Goal: Task Accomplishment & Management: Use online tool/utility

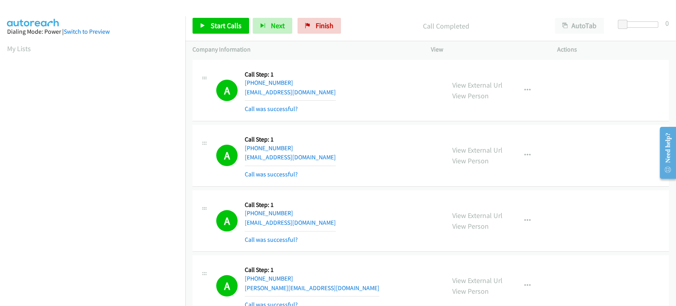
scroll to position [139, 0]
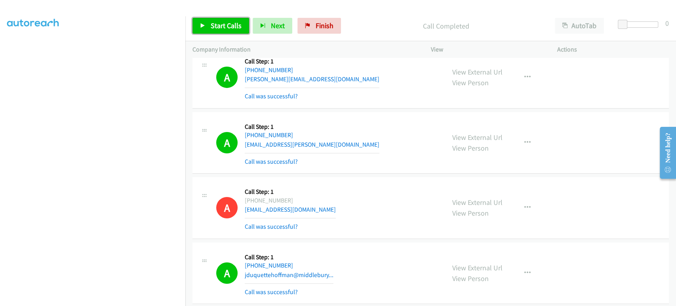
click at [213, 28] on span "Start Calls" at bounding box center [226, 25] width 31 height 9
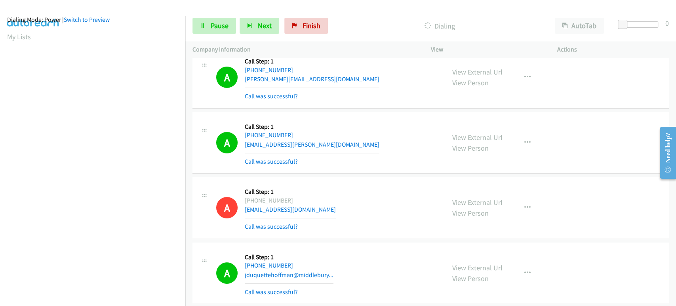
scroll to position [0, 0]
click at [215, 26] on span "Pause" at bounding box center [220, 25] width 18 height 9
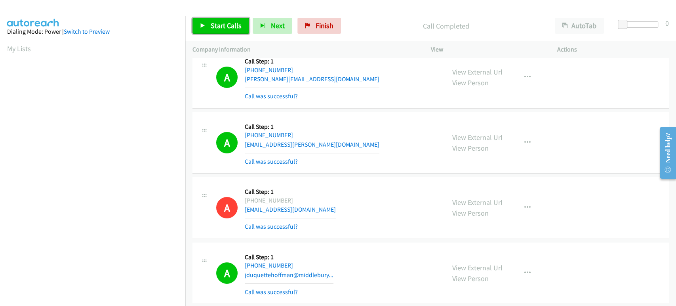
click at [206, 27] on link "Start Calls" at bounding box center [220, 26] width 57 height 16
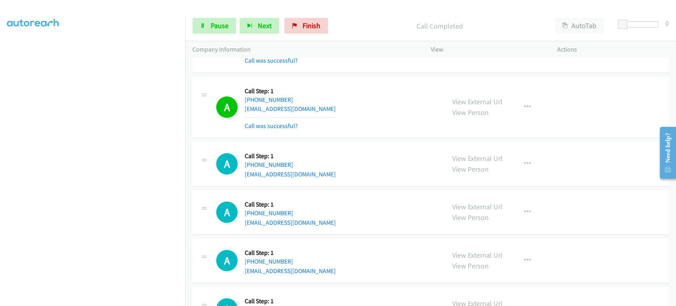
scroll to position [2684, 0]
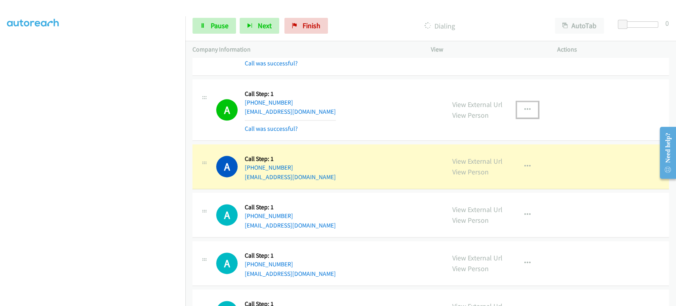
click at [529, 105] on button "button" at bounding box center [527, 110] width 21 height 16
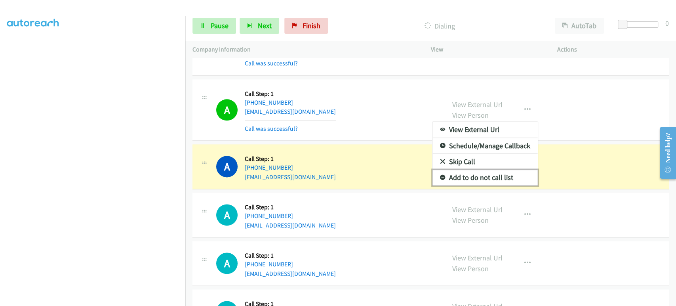
click at [495, 174] on link "Add to do not call list" at bounding box center [484, 178] width 105 height 16
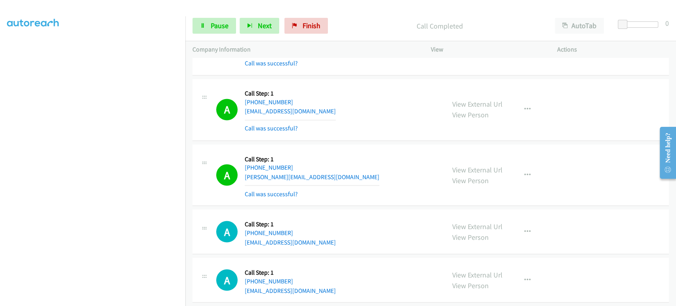
scroll to position [2948, 0]
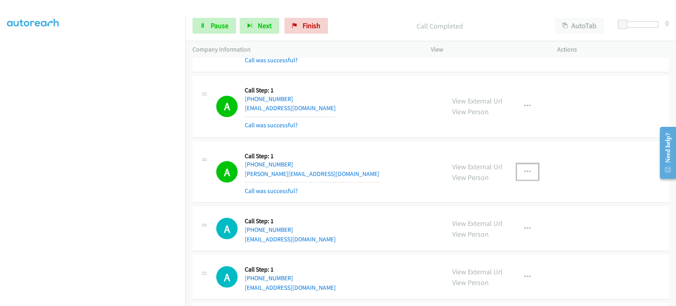
click at [523, 164] on button "button" at bounding box center [527, 172] width 21 height 16
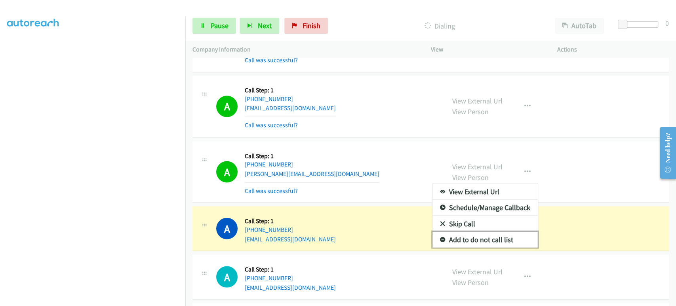
click at [463, 234] on link "Add to do not call list" at bounding box center [484, 239] width 105 height 16
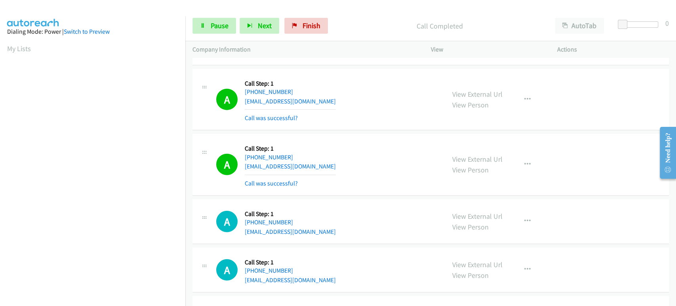
scroll to position [3344, 0]
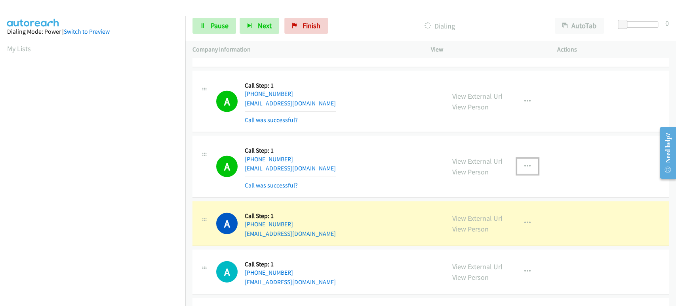
click at [524, 163] on icon "button" at bounding box center [527, 166] width 6 height 6
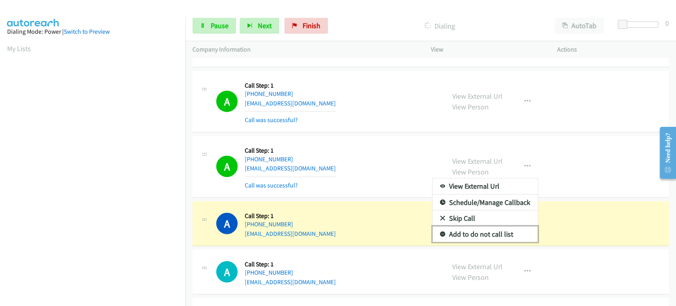
click at [491, 227] on link "Add to do not call list" at bounding box center [484, 234] width 105 height 16
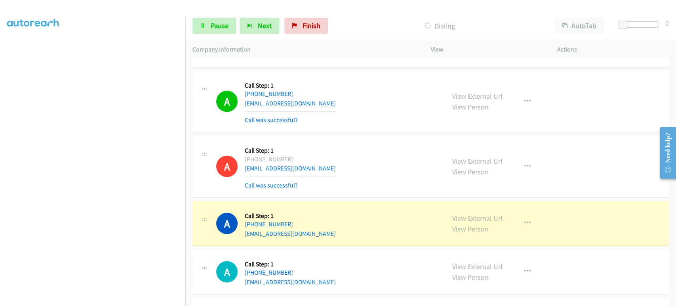
scroll to position [95, 0]
click at [524, 98] on icon "button" at bounding box center [527, 101] width 6 height 6
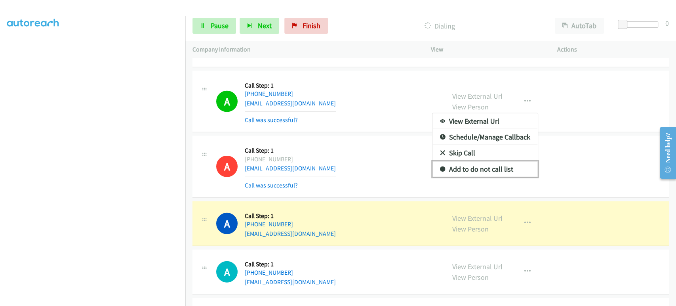
click at [488, 166] on link "Add to do not call list" at bounding box center [484, 169] width 105 height 16
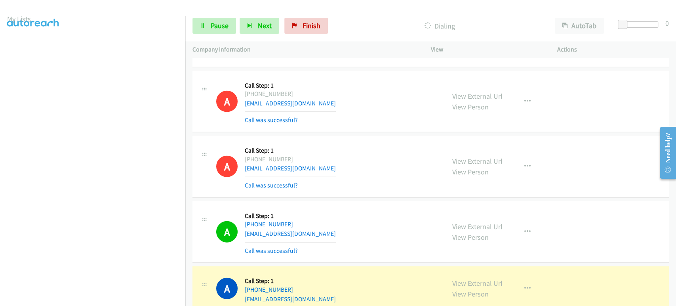
scroll to position [0, 0]
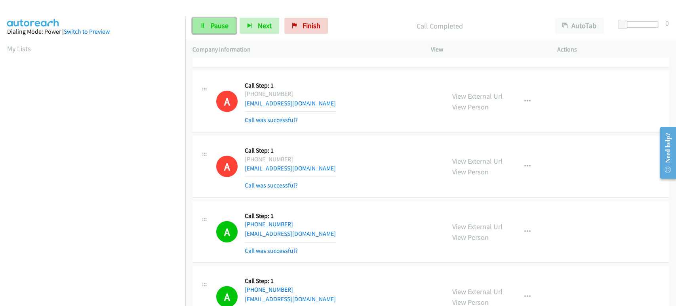
click at [206, 28] on link "Pause" at bounding box center [214, 26] width 44 height 16
click at [322, 25] on span "Finish" at bounding box center [325, 25] width 18 height 9
